Goal: Find specific page/section: Find specific page/section

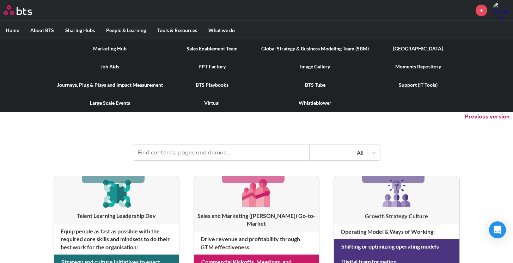
click at [314, 69] on link "Image Gallery" at bounding box center [315, 66] width 119 height 18
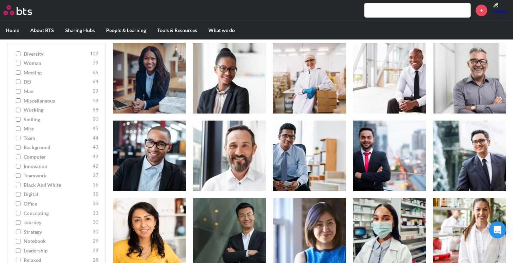
scroll to position [95, 0]
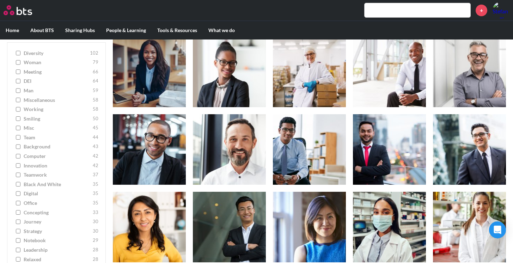
click at [20, 109] on input "working 58" at bounding box center [18, 109] width 5 height 5
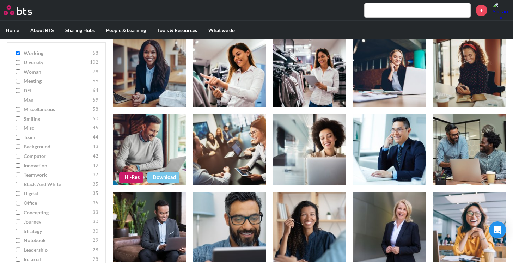
click at [142, 139] on figure at bounding box center [149, 149] width 73 height 71
click at [131, 177] on link "Hi-Res" at bounding box center [131, 177] width 24 height 11
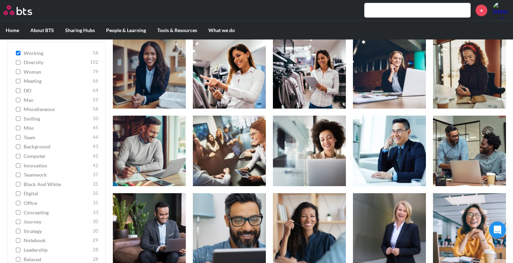
scroll to position [13, 0]
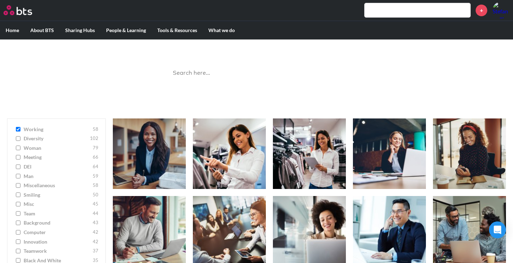
click at [19, 129] on input "working 58" at bounding box center [18, 129] width 5 height 5
checkbox input "false"
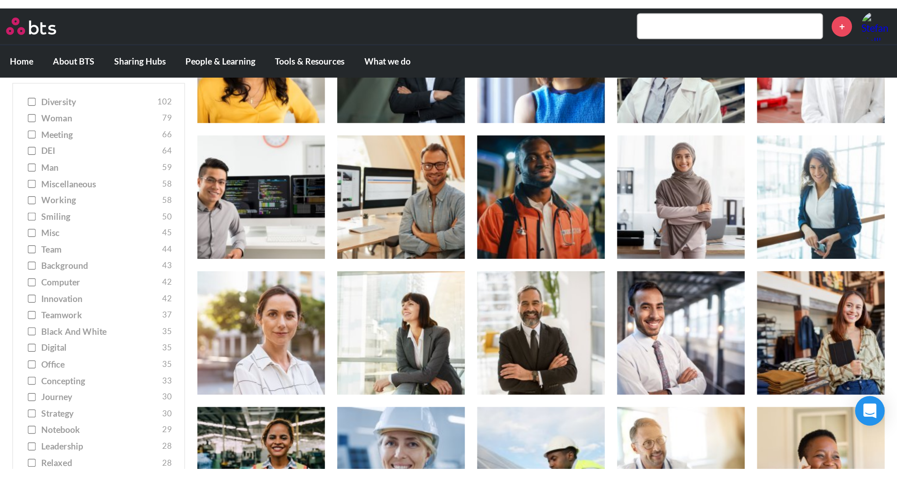
scroll to position [303, 0]
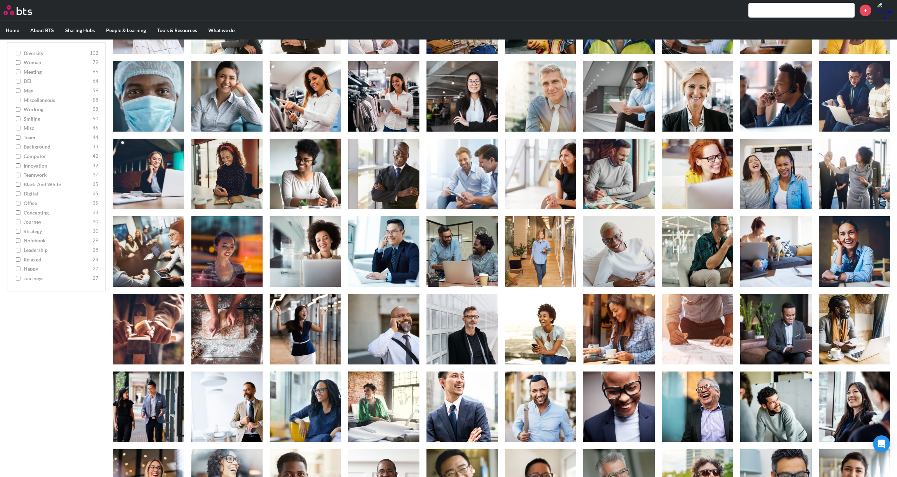
click at [19, 203] on input "office 35" at bounding box center [18, 203] width 5 height 5
checkbox input "true"
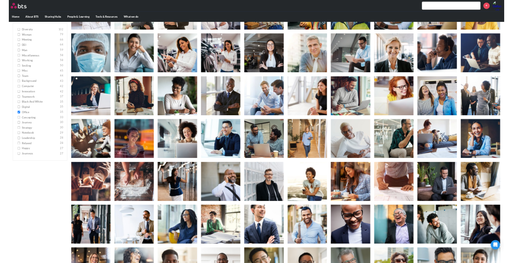
scroll to position [39, 0]
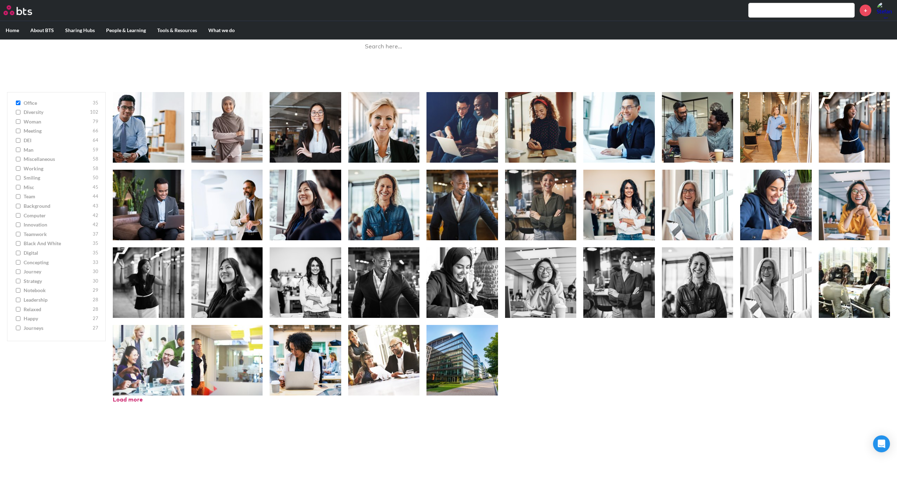
click at [19, 170] on input "working 58" at bounding box center [18, 168] width 5 height 5
checkbox input "true"
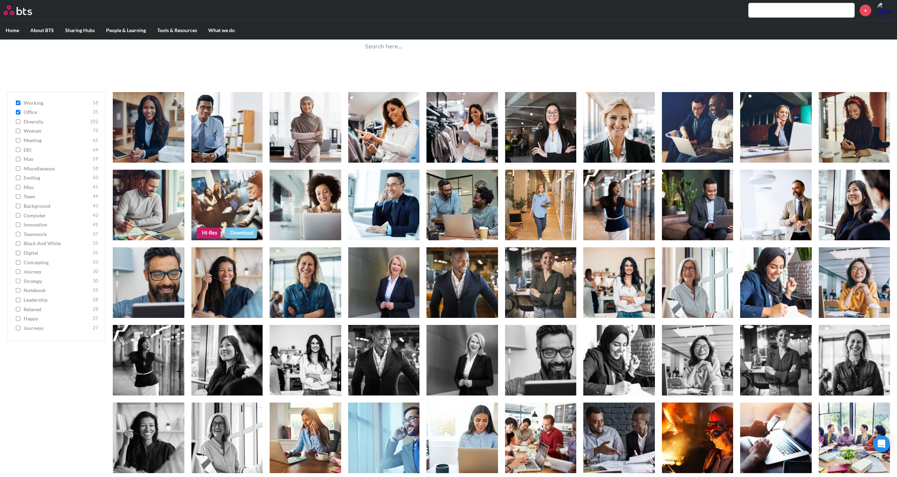
click at [214, 231] on link "Hi-Res" at bounding box center [209, 232] width 24 height 11
